Goal: Task Accomplishment & Management: Manage account settings

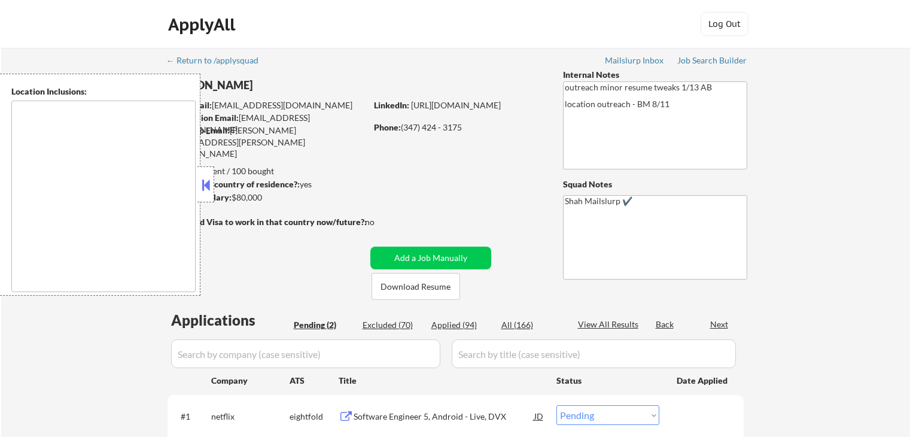
select select ""pending""
type textarea "[GEOGRAPHIC_DATA], [GEOGRAPHIC_DATA] [GEOGRAPHIC_DATA], [GEOGRAPHIC_DATA] [GEOG…"
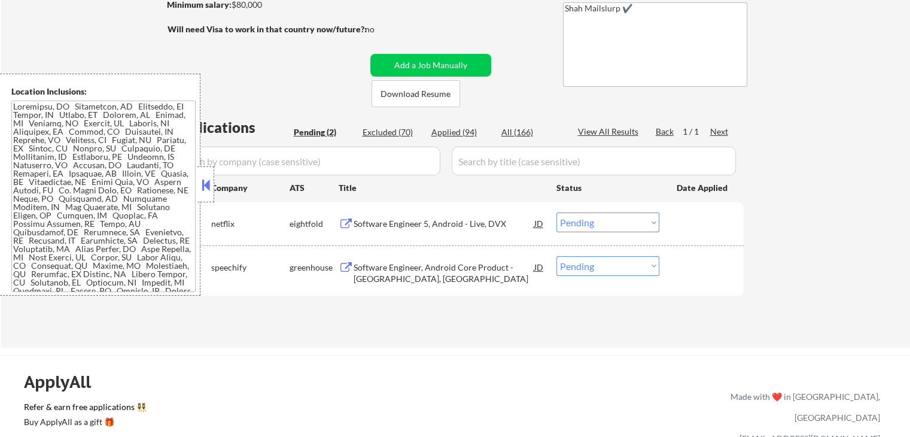
scroll to position [239, 0]
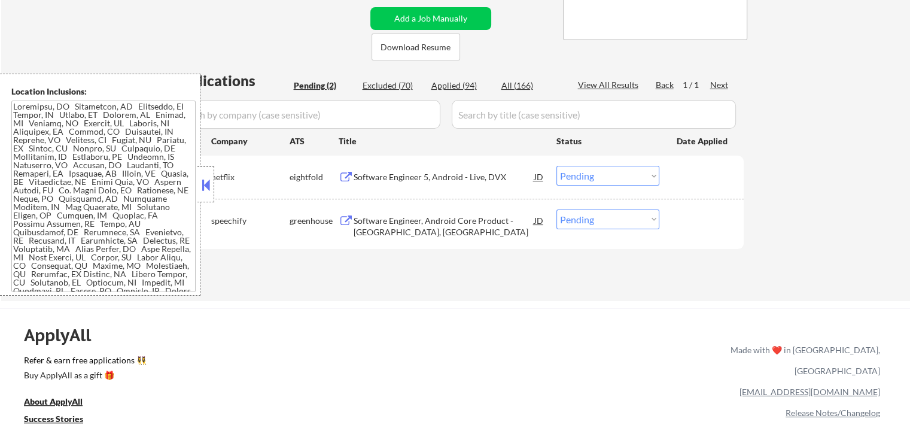
click at [376, 242] on div "#2 speechify greenhouse Software Engineer, Android Core Product - [GEOGRAPHIC_D…" at bounding box center [453, 223] width 565 height 39
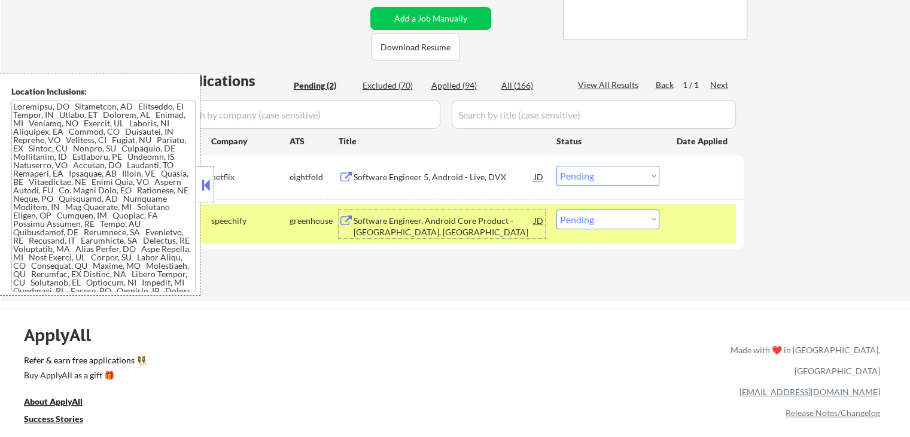
click at [376, 211] on div "Software Engineer, Android Core Product - [GEOGRAPHIC_DATA], [GEOGRAPHIC_DATA]" at bounding box center [444, 223] width 181 height 29
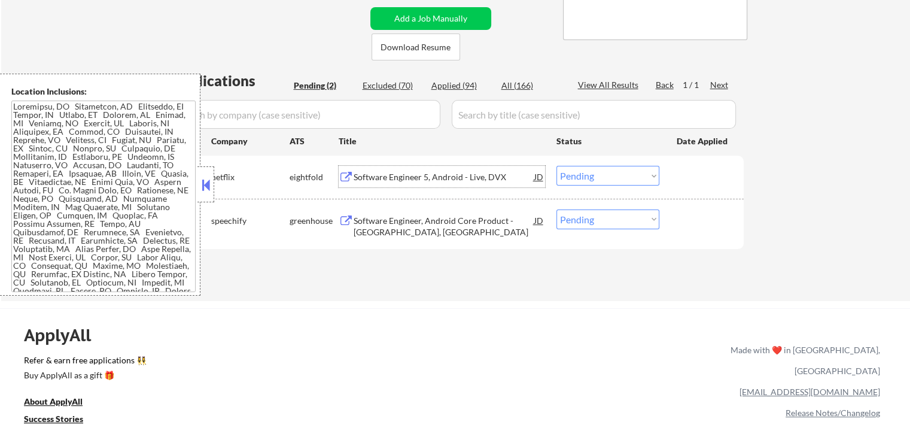
click at [371, 176] on div "Software Engineer 5, Android - Live, DVX" at bounding box center [444, 177] width 181 height 12
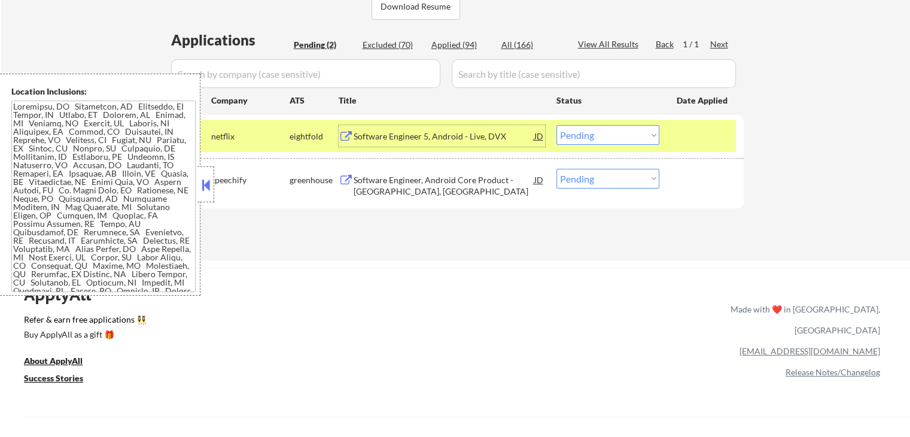
scroll to position [299, 0]
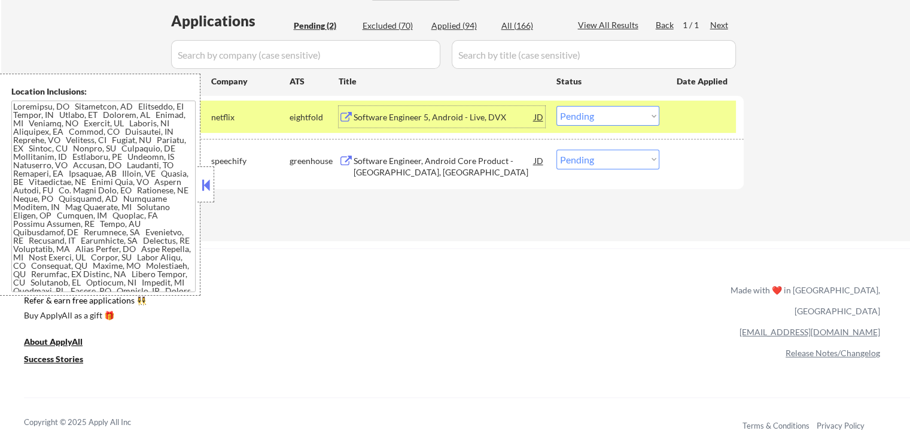
click at [601, 121] on select "Choose an option... Pending Applied Excluded (Questions) Excluded (Expired) Exc…" at bounding box center [608, 116] width 103 height 20
click at [557, 106] on select "Choose an option... Pending Applied Excluded (Questions) Excluded (Expired) Exc…" at bounding box center [608, 116] width 103 height 20
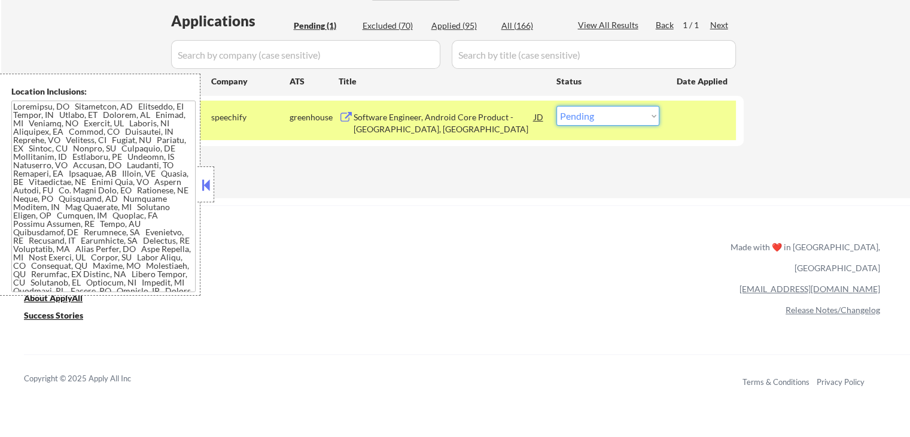
click at [607, 116] on select "Choose an option... Pending Applied Excluded (Questions) Excluded (Expired) Exc…" at bounding box center [608, 116] width 103 height 20
select select ""excluded""
click at [557, 106] on select "Choose an option... Pending Applied Excluded (Questions) Excluded (Expired) Exc…" at bounding box center [608, 116] width 103 height 20
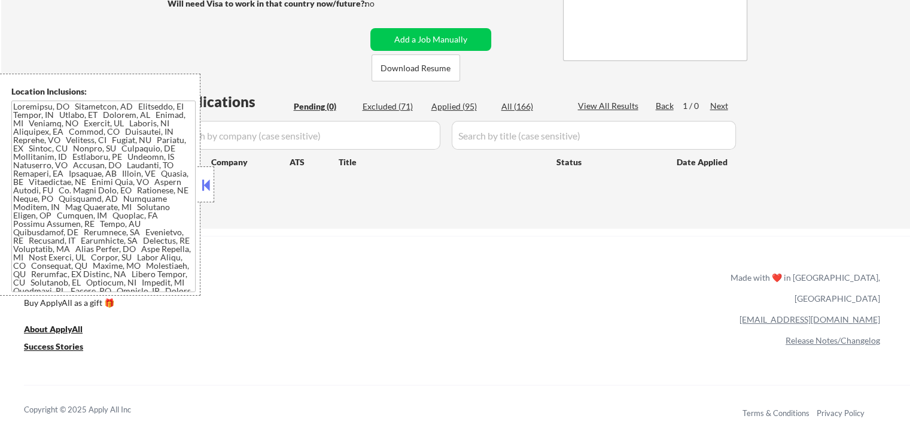
scroll to position [239, 0]
